Goal: Task Accomplishment & Management: Complete application form

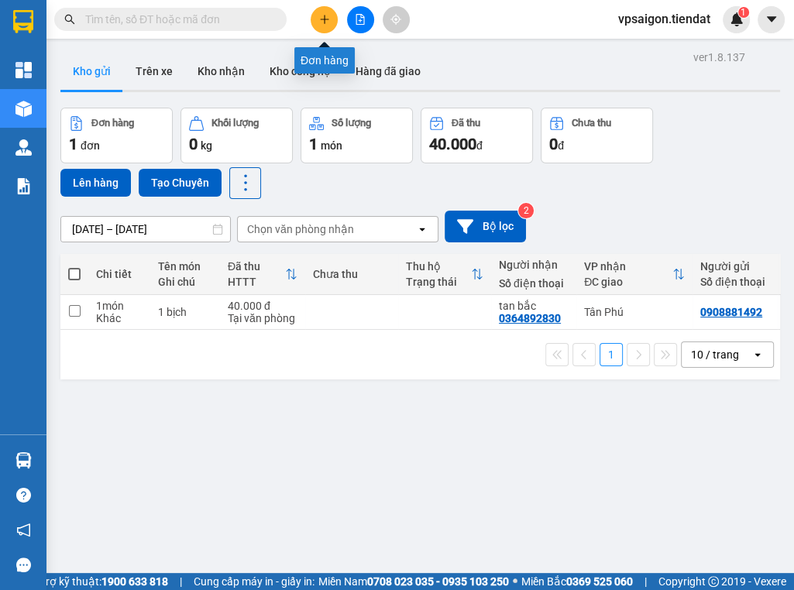
click at [324, 19] on icon "plus" at bounding box center [324, 19] width 1 height 9
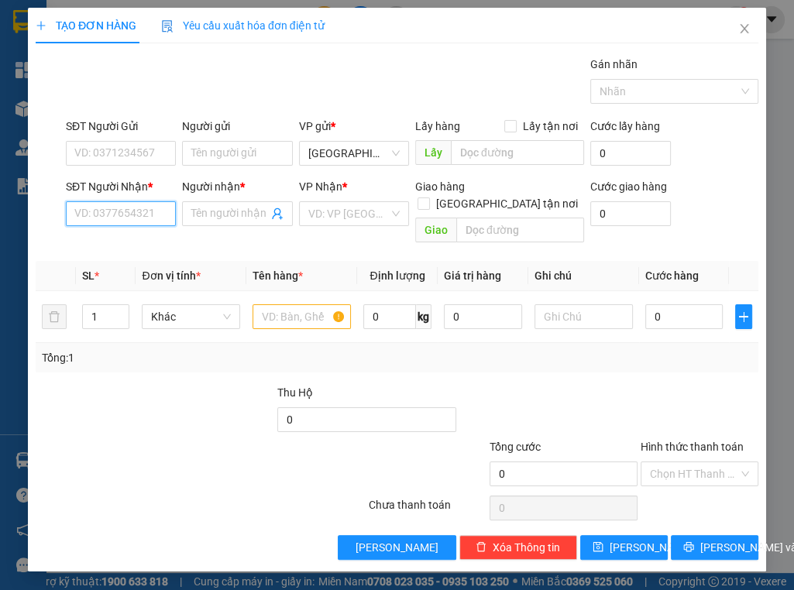
click at [139, 218] on input "SĐT Người Nhận *" at bounding box center [121, 213] width 110 height 25
type input "0932969450"
click at [159, 245] on div "0932969450 - minh" at bounding box center [122, 243] width 94 height 17
type input "minh"
type input "tam dương"
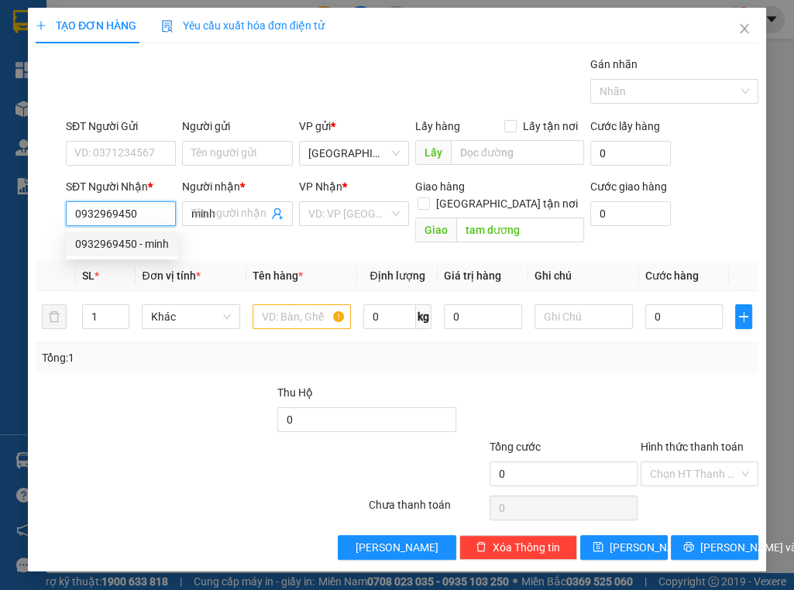
type input "40.000"
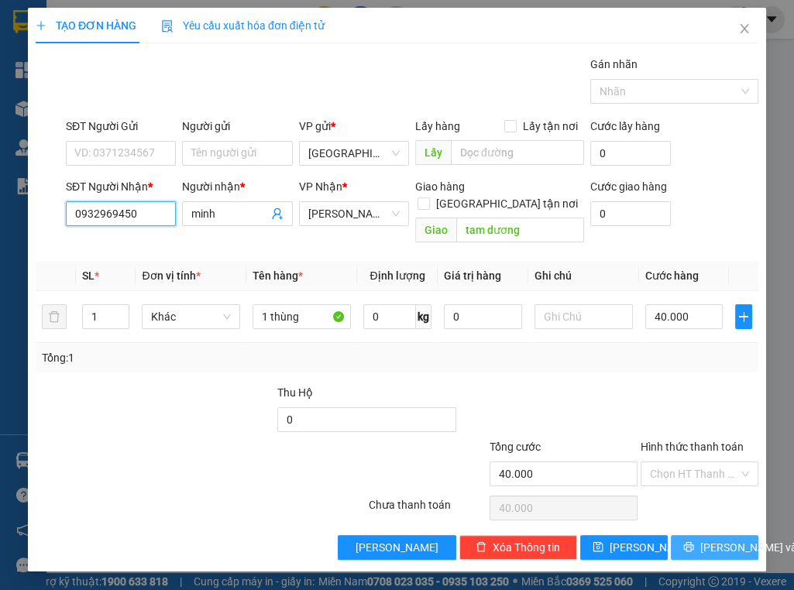
type input "0932969450"
click at [715, 539] on span "[PERSON_NAME] và In" at bounding box center [754, 547] width 108 height 17
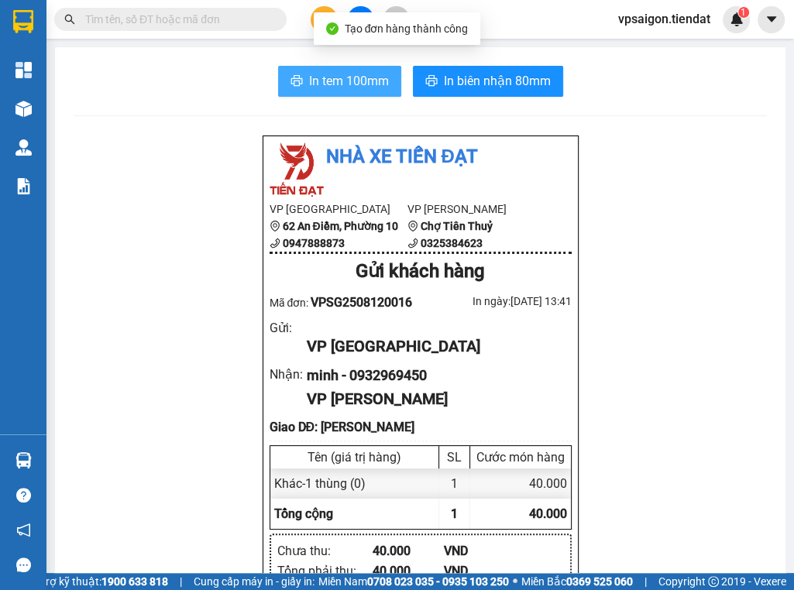
click at [325, 81] on span "In tem 100mm" at bounding box center [349, 80] width 80 height 19
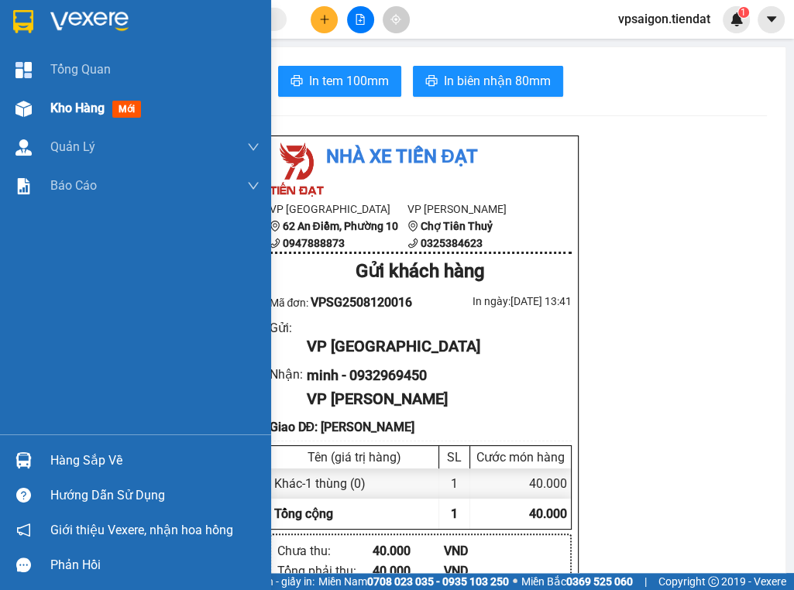
click at [96, 111] on span "Kho hàng" at bounding box center [77, 108] width 54 height 15
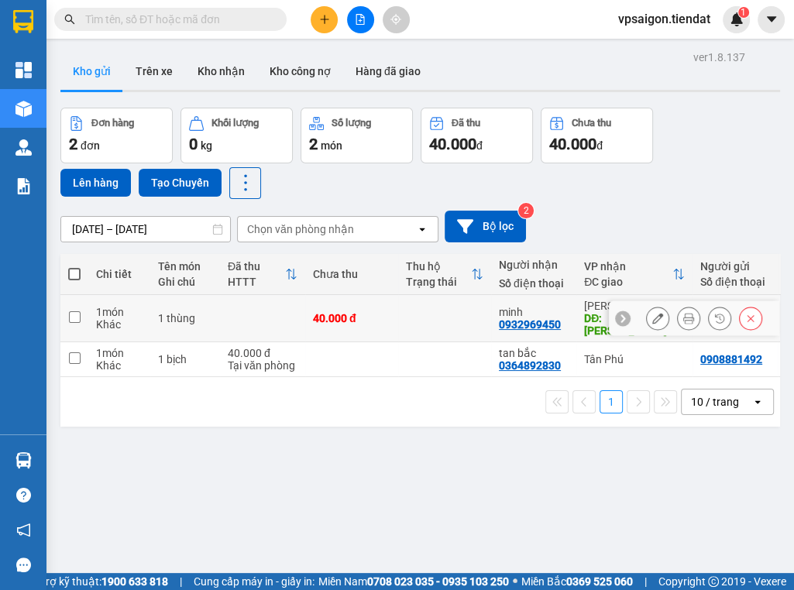
click at [523, 318] on div "0932969450" at bounding box center [530, 324] width 62 height 12
copy div "0932969450"
